Goal: Transaction & Acquisition: Purchase product/service

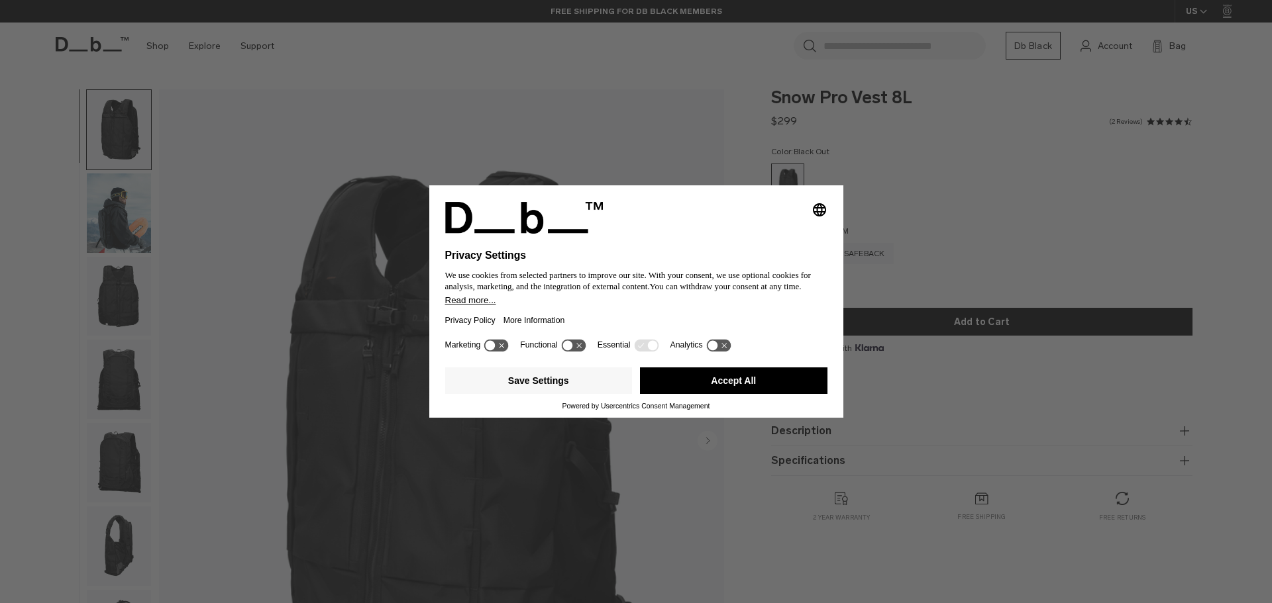
click at [704, 380] on button "Accept All" at bounding box center [733, 381] width 187 height 26
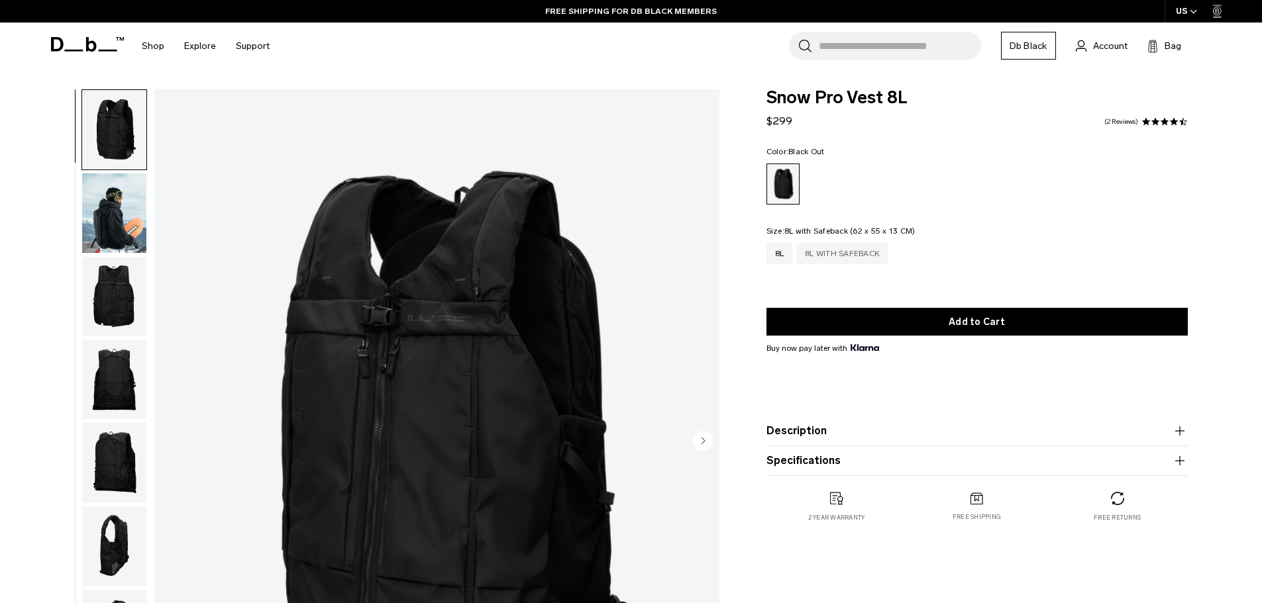
click at [861, 254] on div "8L with Safeback" at bounding box center [842, 253] width 92 height 21
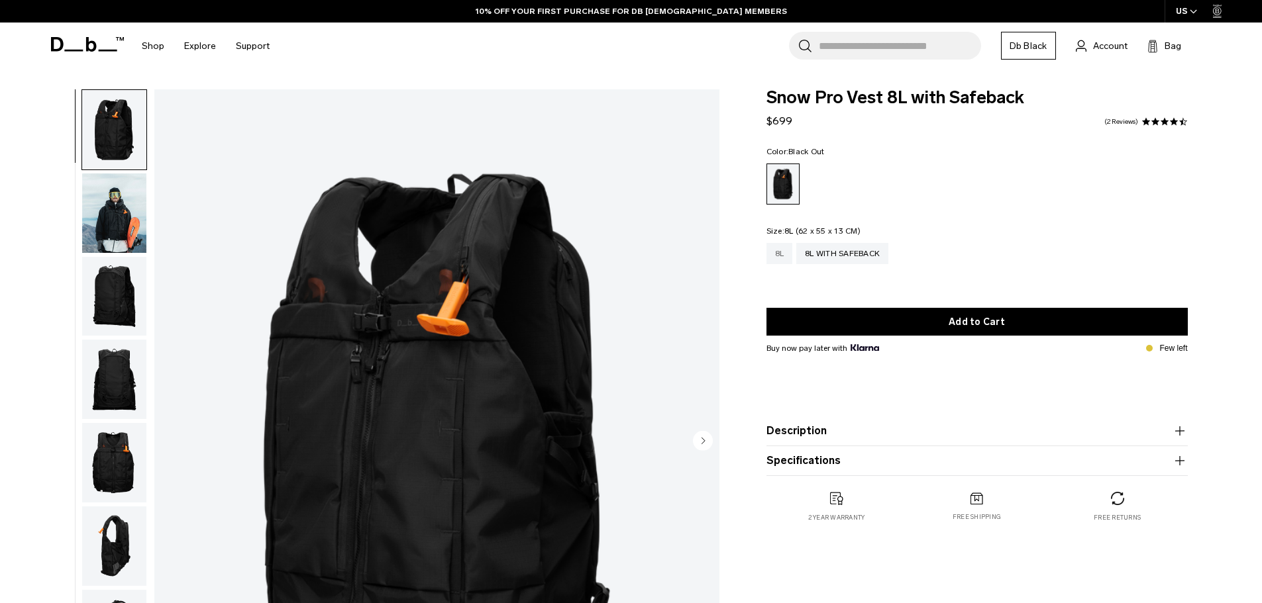
drag, startPoint x: 0, startPoint y: 0, endPoint x: 784, endPoint y: 252, distance: 823.3
click at [784, 252] on div "8L" at bounding box center [779, 253] width 26 height 21
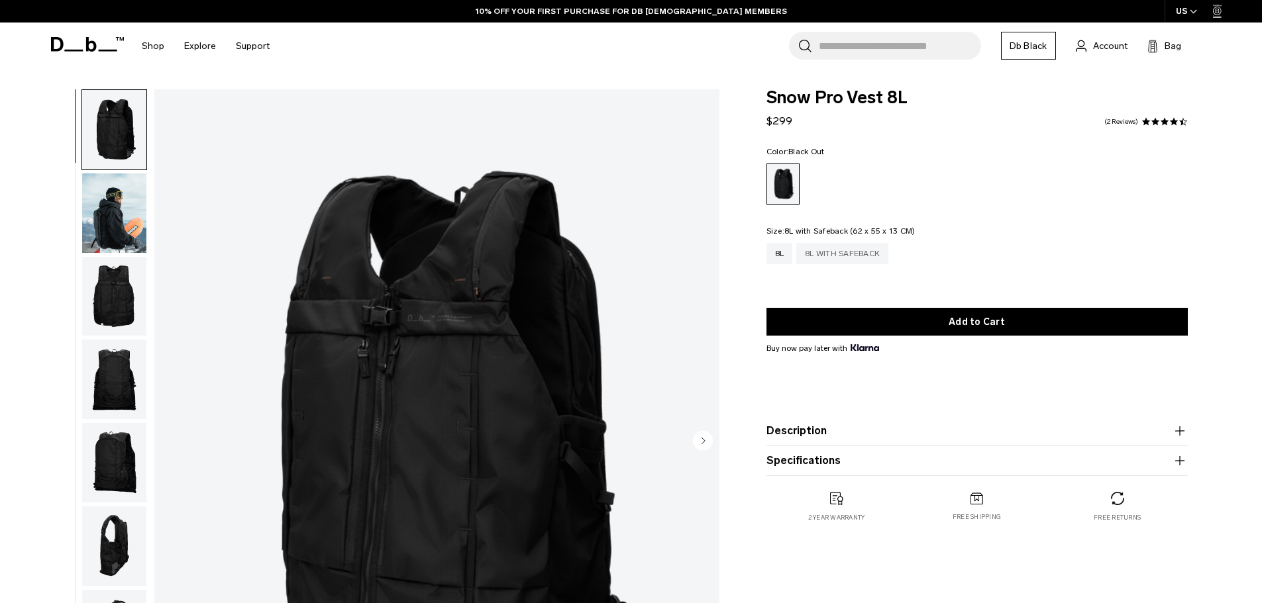
click at [821, 258] on div "8L with Safeback" at bounding box center [842, 253] width 92 height 21
click at [115, 294] on img "button" at bounding box center [114, 296] width 64 height 79
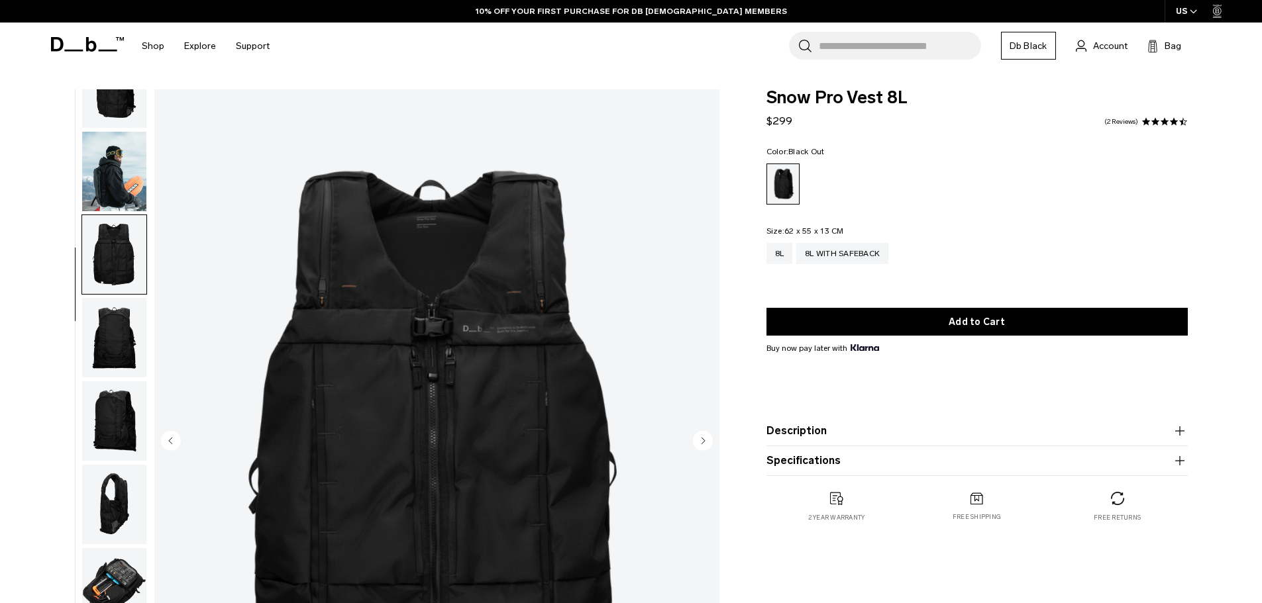
click at [126, 352] on img "button" at bounding box center [114, 337] width 64 height 79
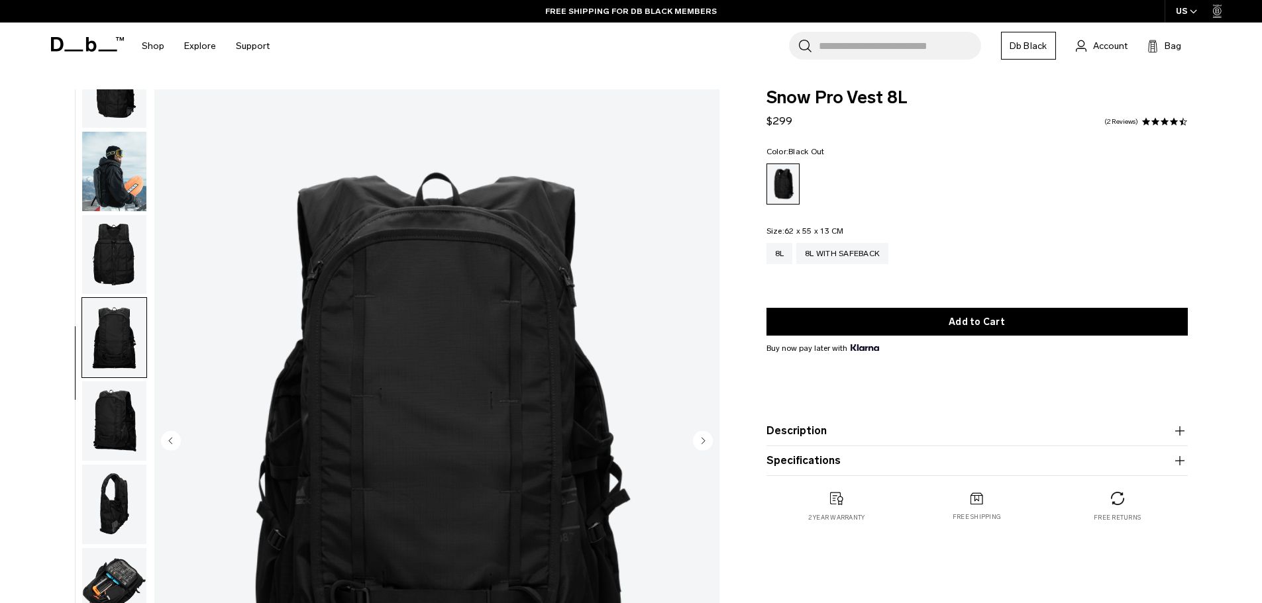
click at [115, 395] on img "button" at bounding box center [114, 421] width 64 height 79
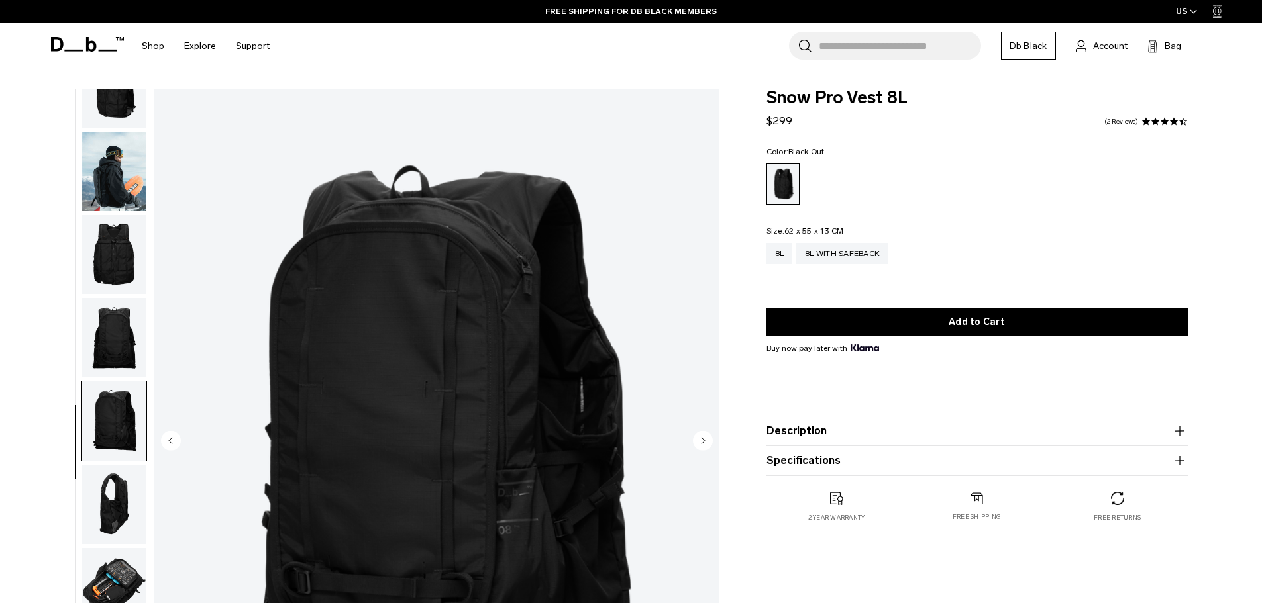
click at [125, 514] on img "button" at bounding box center [114, 504] width 64 height 79
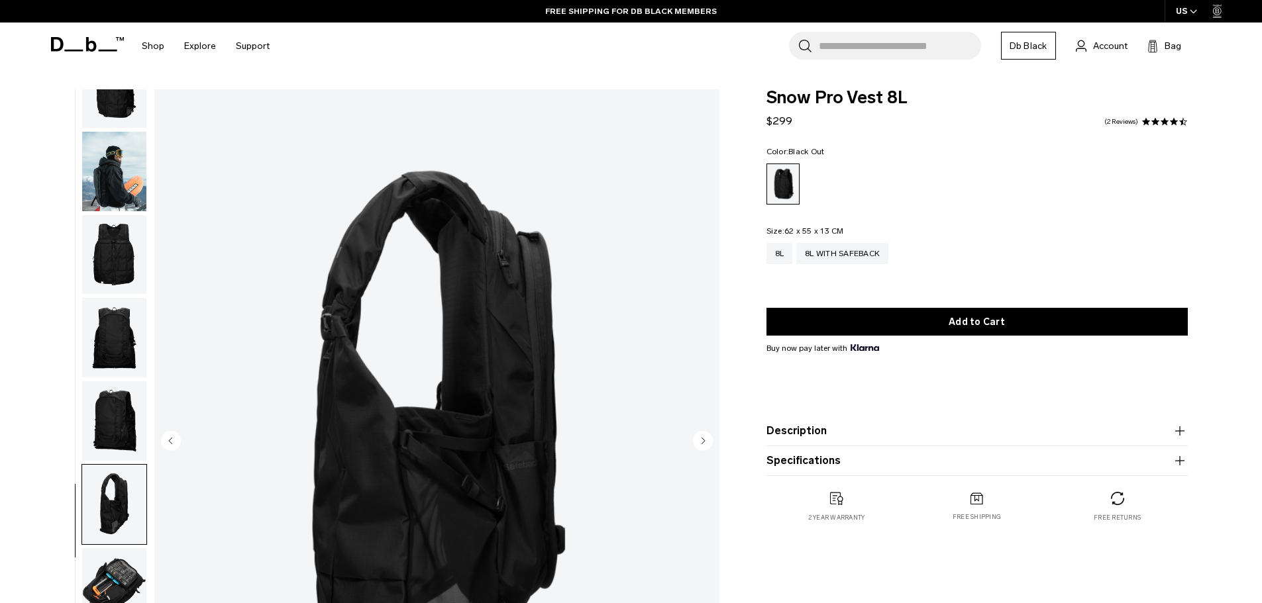
click at [109, 590] on img "button" at bounding box center [114, 588] width 64 height 79
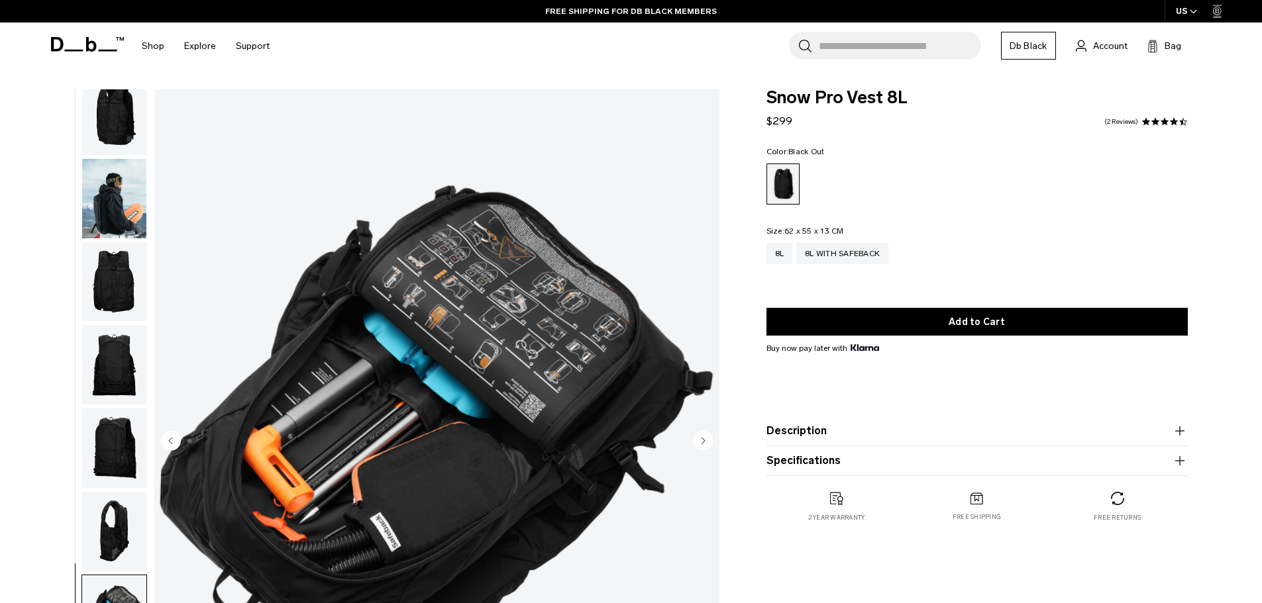
scroll to position [0, 0]
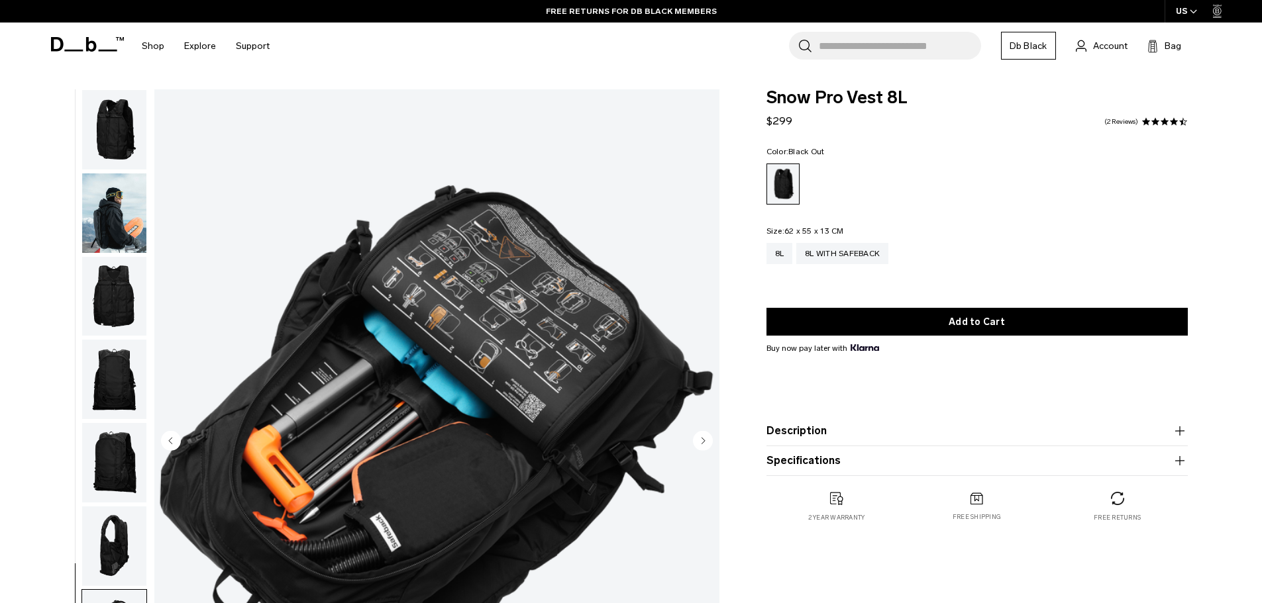
click at [130, 145] on img "button" at bounding box center [114, 129] width 64 height 79
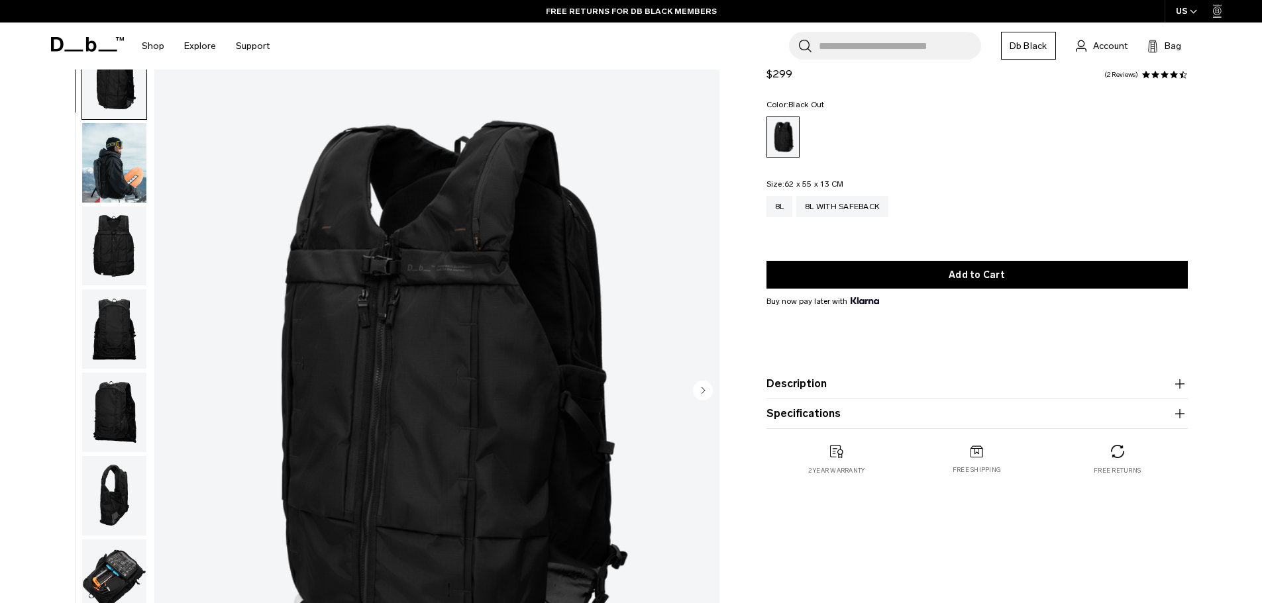
scroll to position [199, 0]
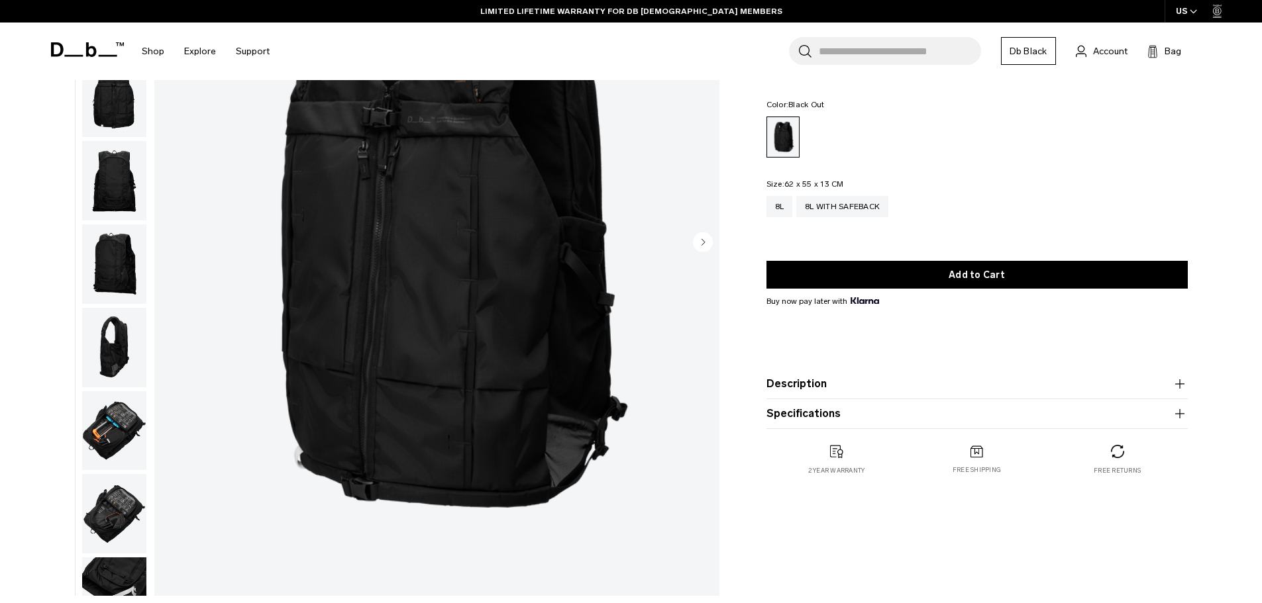
click at [140, 248] on img "button" at bounding box center [114, 264] width 64 height 79
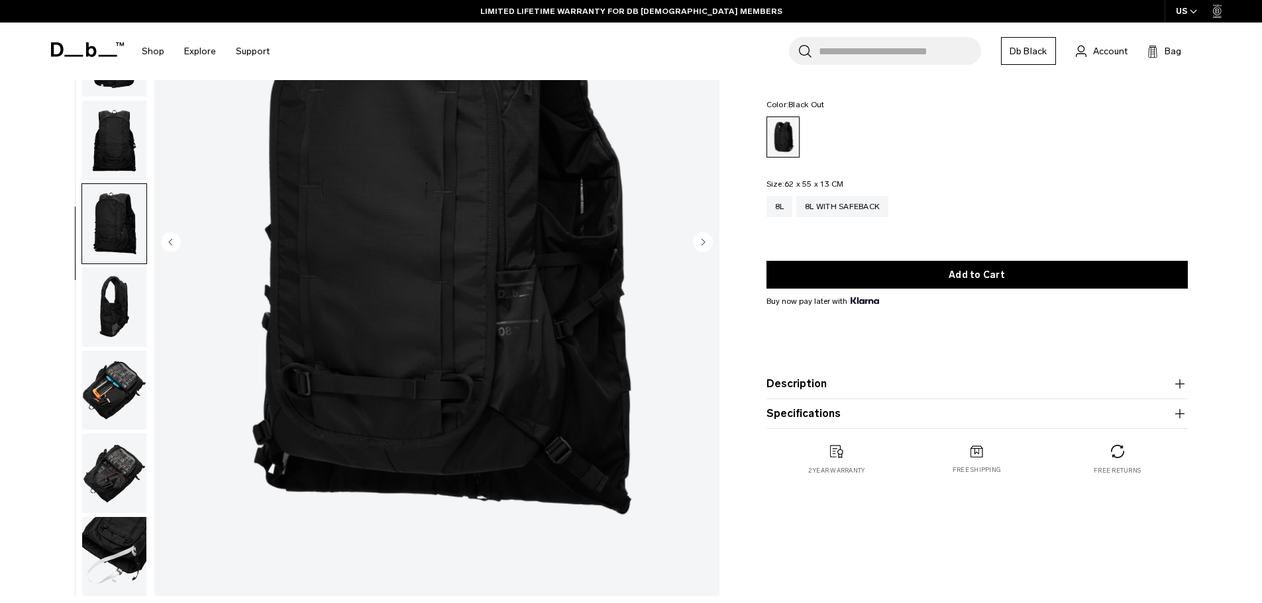
scroll to position [42, 0]
click at [115, 325] on img "button" at bounding box center [114, 305] width 64 height 79
